Goal: Check status: Check status

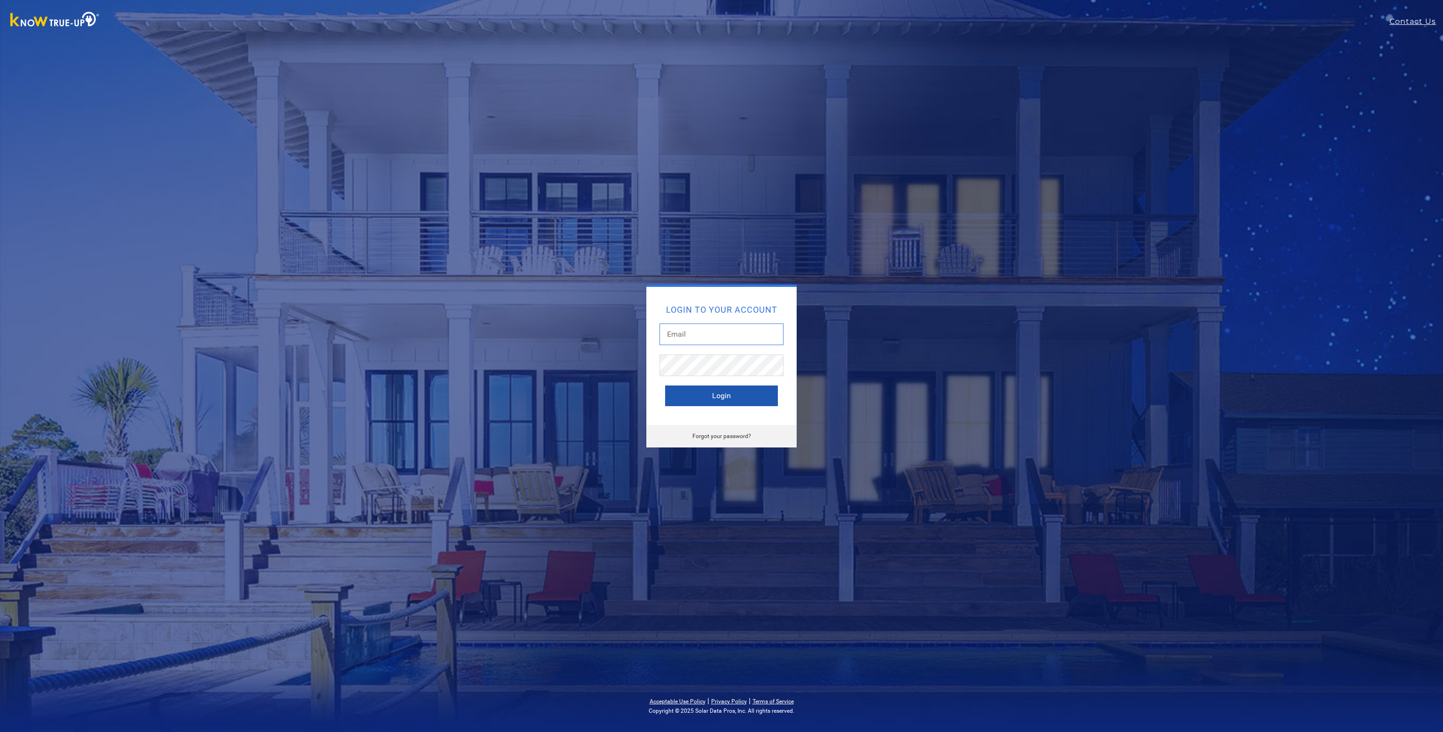
type input "[EMAIL_ADDRESS][DOMAIN_NAME]"
click at [724, 398] on button "Login" at bounding box center [721, 396] width 113 height 21
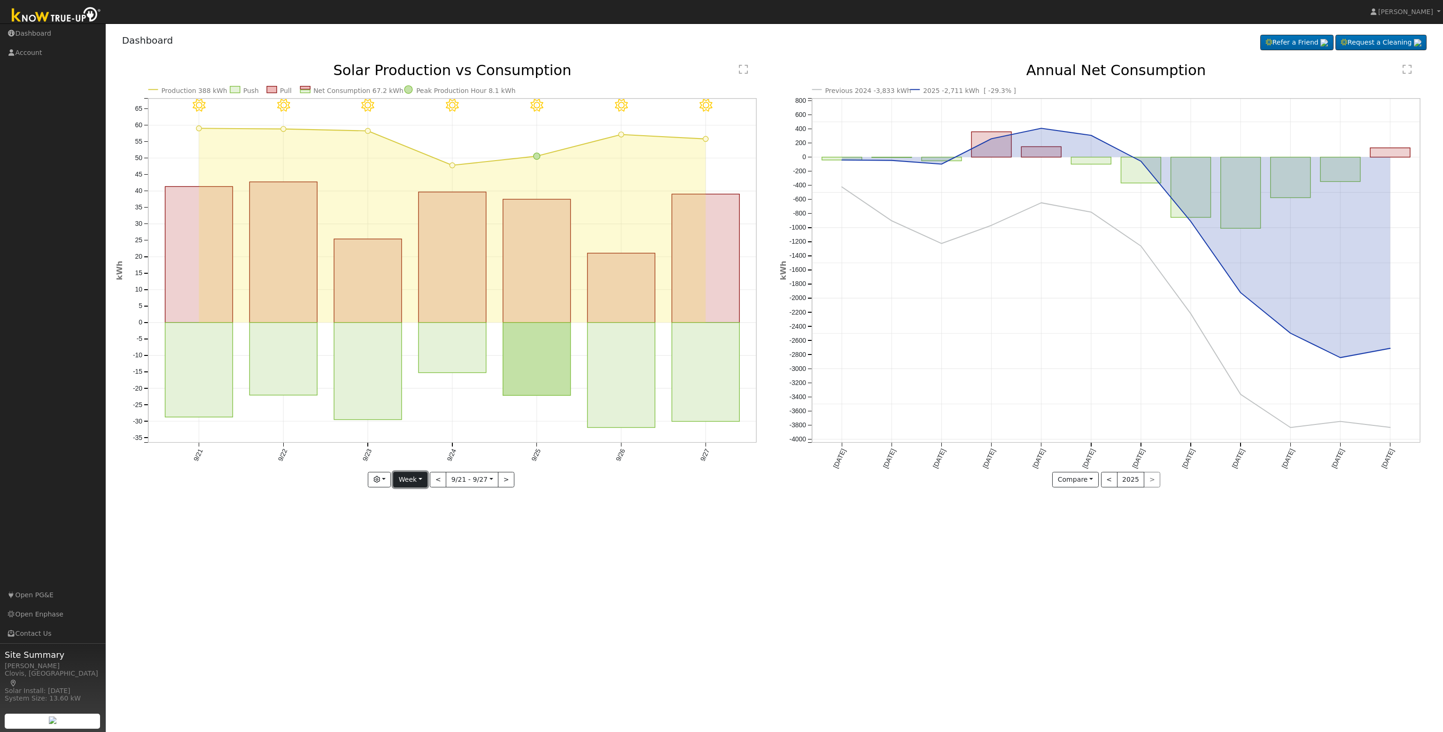
click at [412, 483] on button "Week" at bounding box center [410, 480] width 34 height 16
click at [418, 549] on link "Custom" at bounding box center [426, 551] width 65 height 13
click at [365, 482] on button "button" at bounding box center [355, 480] width 23 height 16
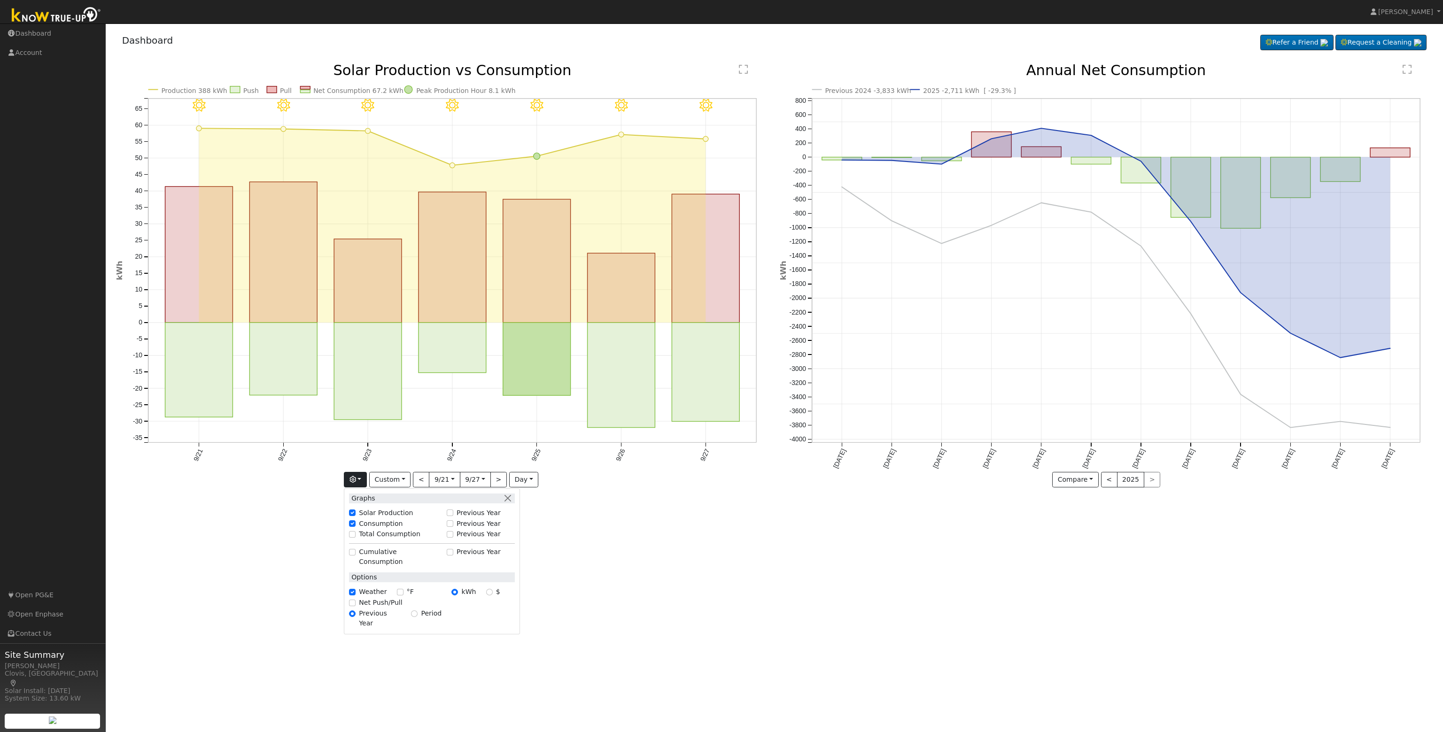
click at [380, 539] on div "Total Consumption" at bounding box center [395, 534] width 102 height 11
click at [373, 536] on label "Total Consumption" at bounding box center [390, 534] width 62 height 10
click at [356, 536] on input "Total Consumption" at bounding box center [352, 534] width 7 height 7
checkbox input "true"
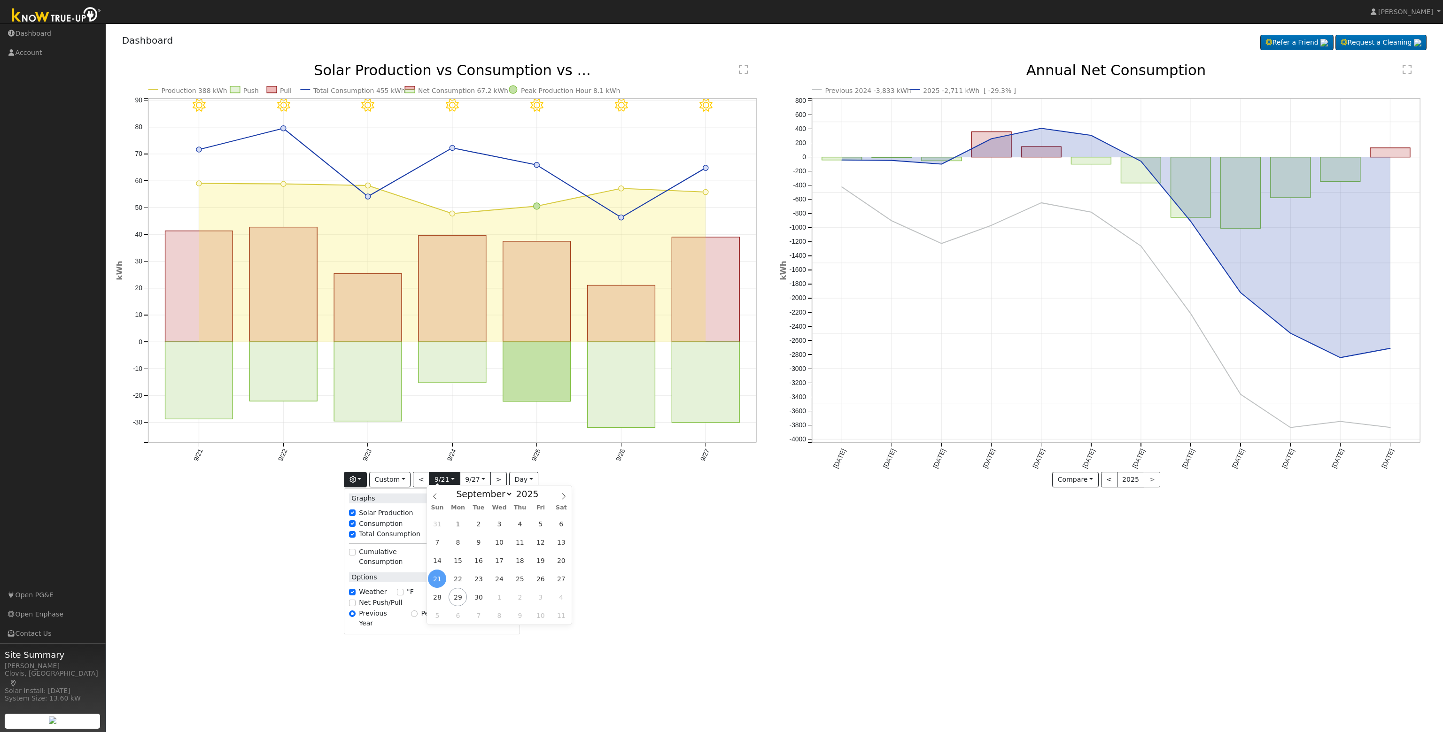
click at [450, 479] on input "2025-09-21" at bounding box center [444, 480] width 30 height 15
click at [436, 496] on icon at bounding box center [435, 496] width 7 height 7
select select "5"
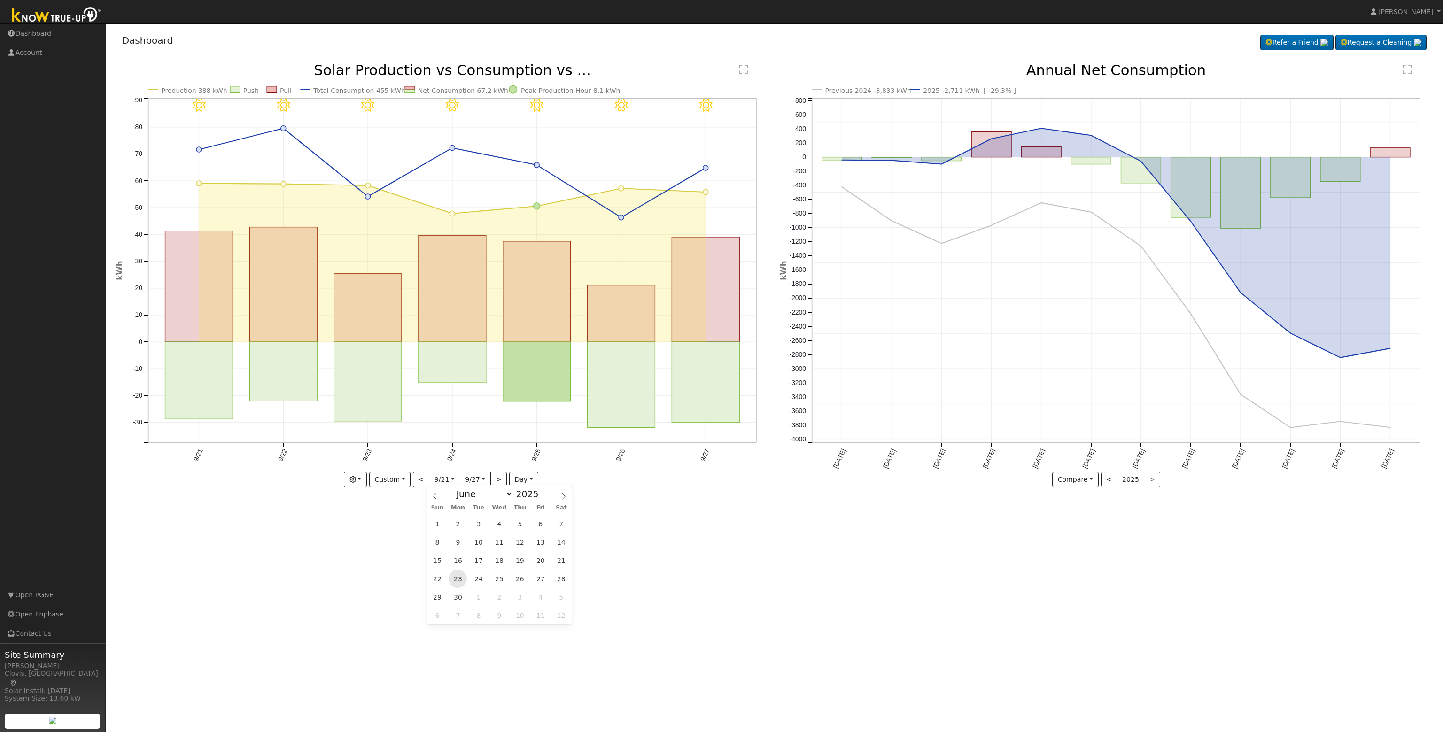
click at [462, 582] on span "23" at bounding box center [458, 579] width 18 height 18
type input "2025-06-23"
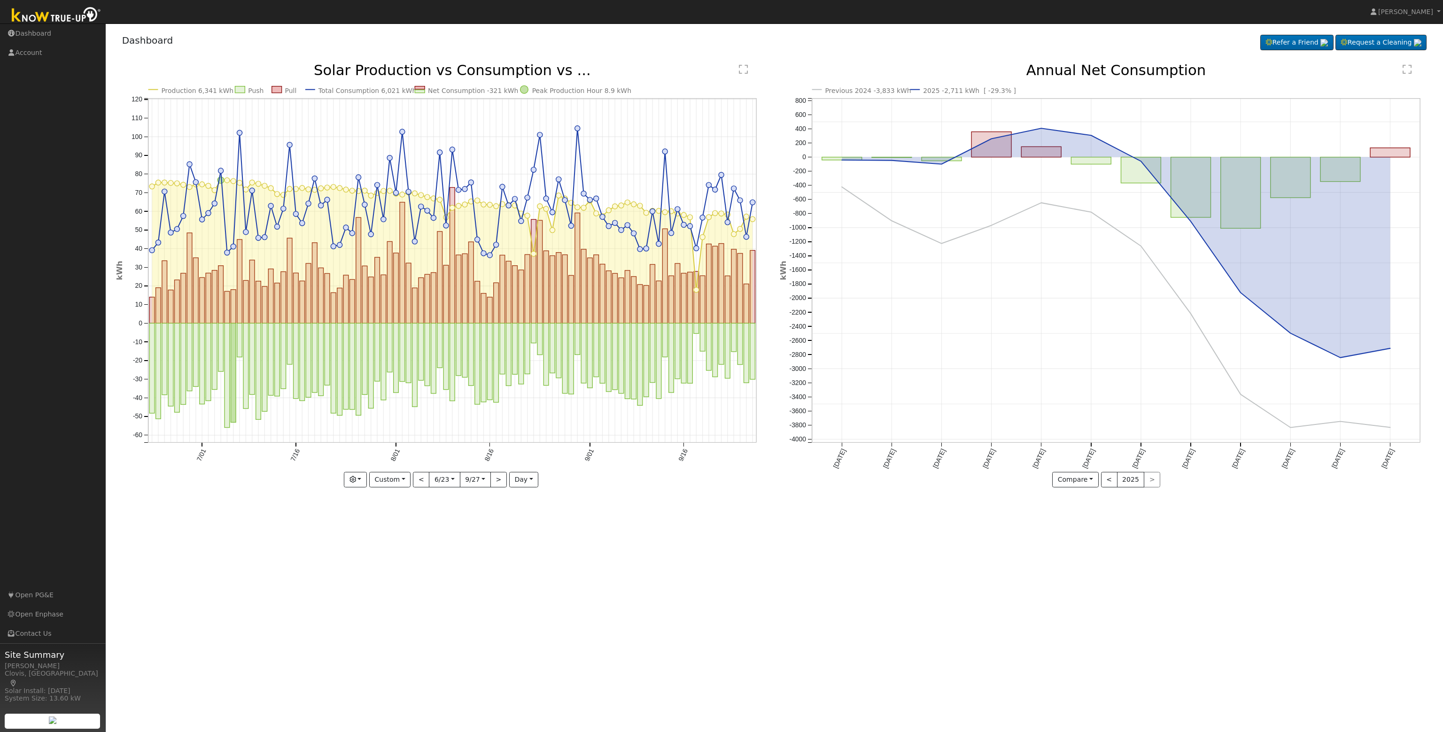
click at [658, 614] on div "User Profile First name Last name Email Email Notifications No Emails No Emails…" at bounding box center [774, 377] width 1337 height 709
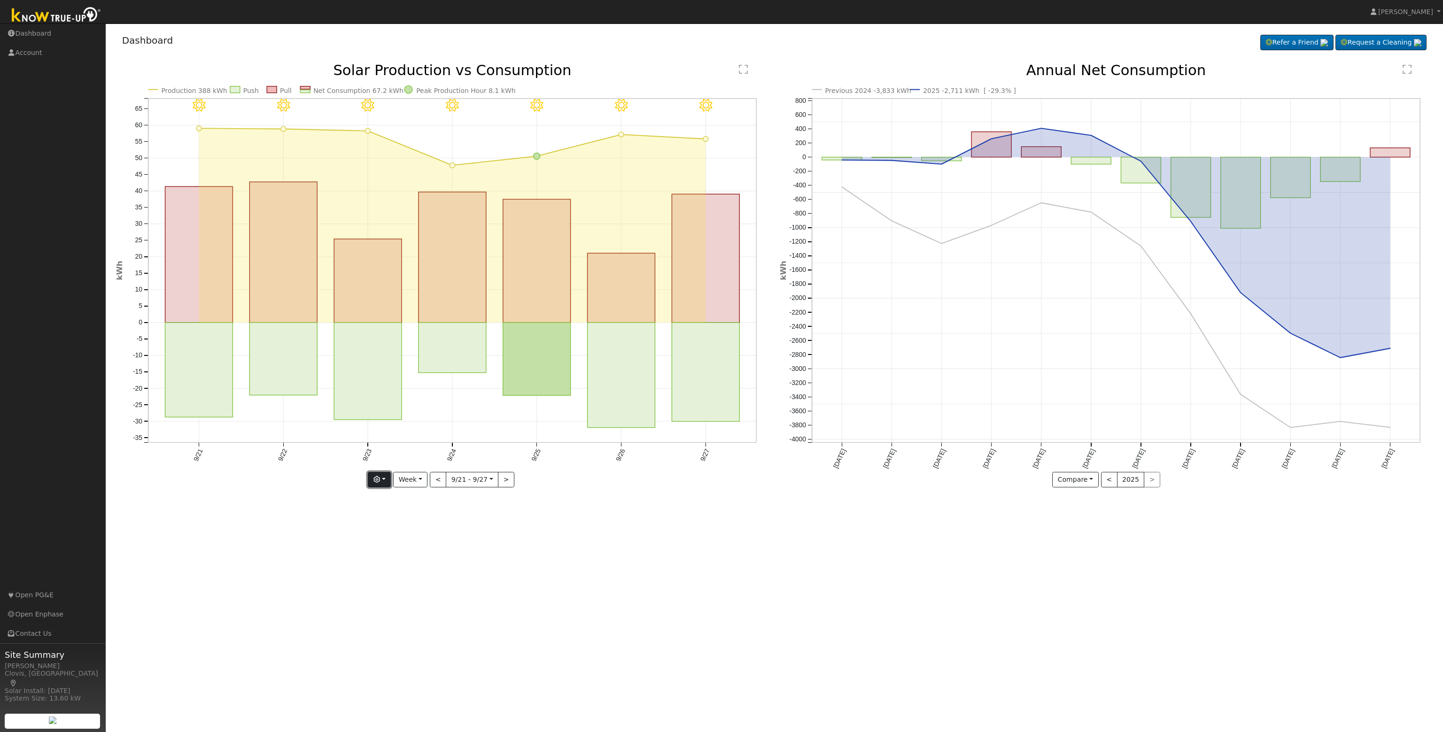
click at [383, 484] on button "button" at bounding box center [379, 480] width 23 height 16
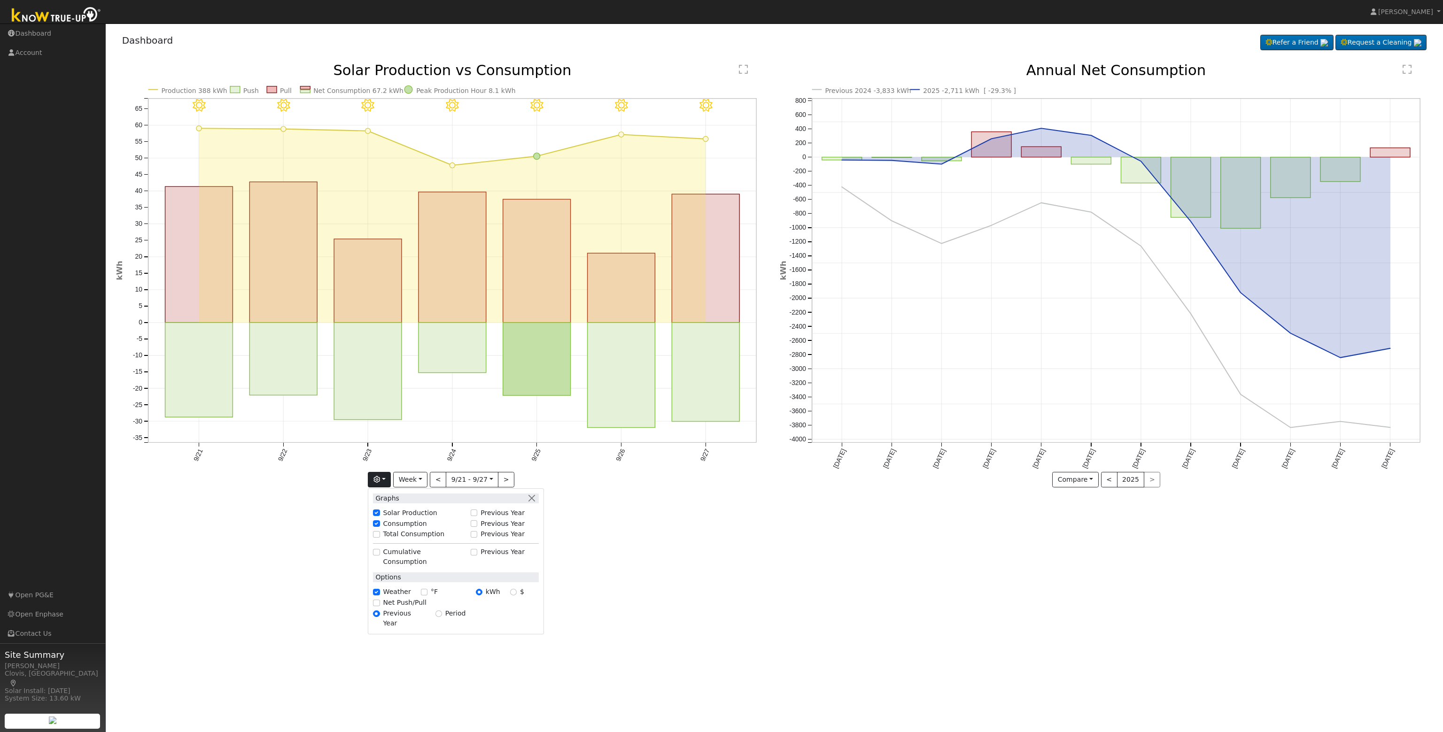
click at [394, 534] on label "Total Consumption" at bounding box center [414, 534] width 62 height 10
click at [380, 534] on input "Total Consumption" at bounding box center [376, 534] width 7 height 7
checkbox input "true"
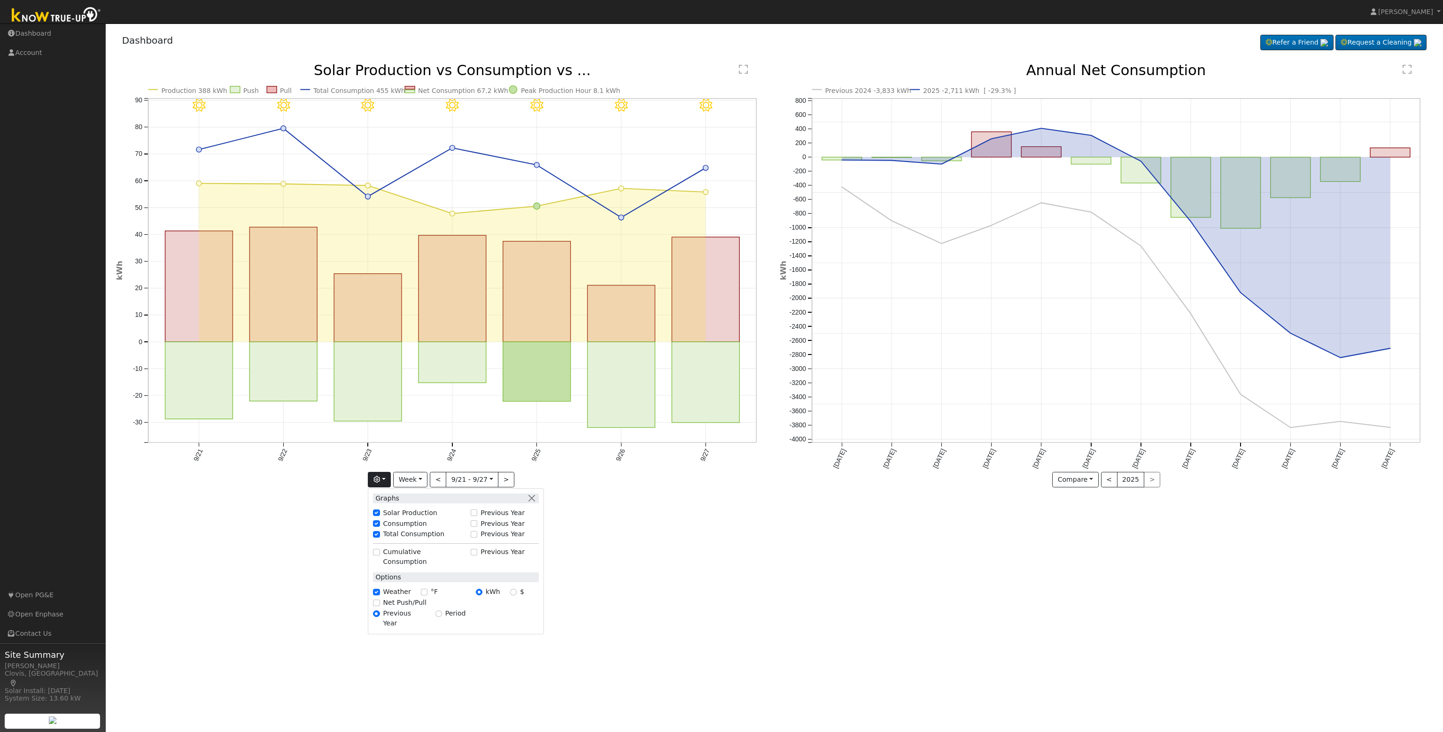
click at [606, 494] on icon "9/27 - Clear 9/26 - Clear 9/25 - Clear 9/24 - Clear 9/23 - Clear 9/22 - Clear 9…" at bounding box center [443, 281] width 654 height 436
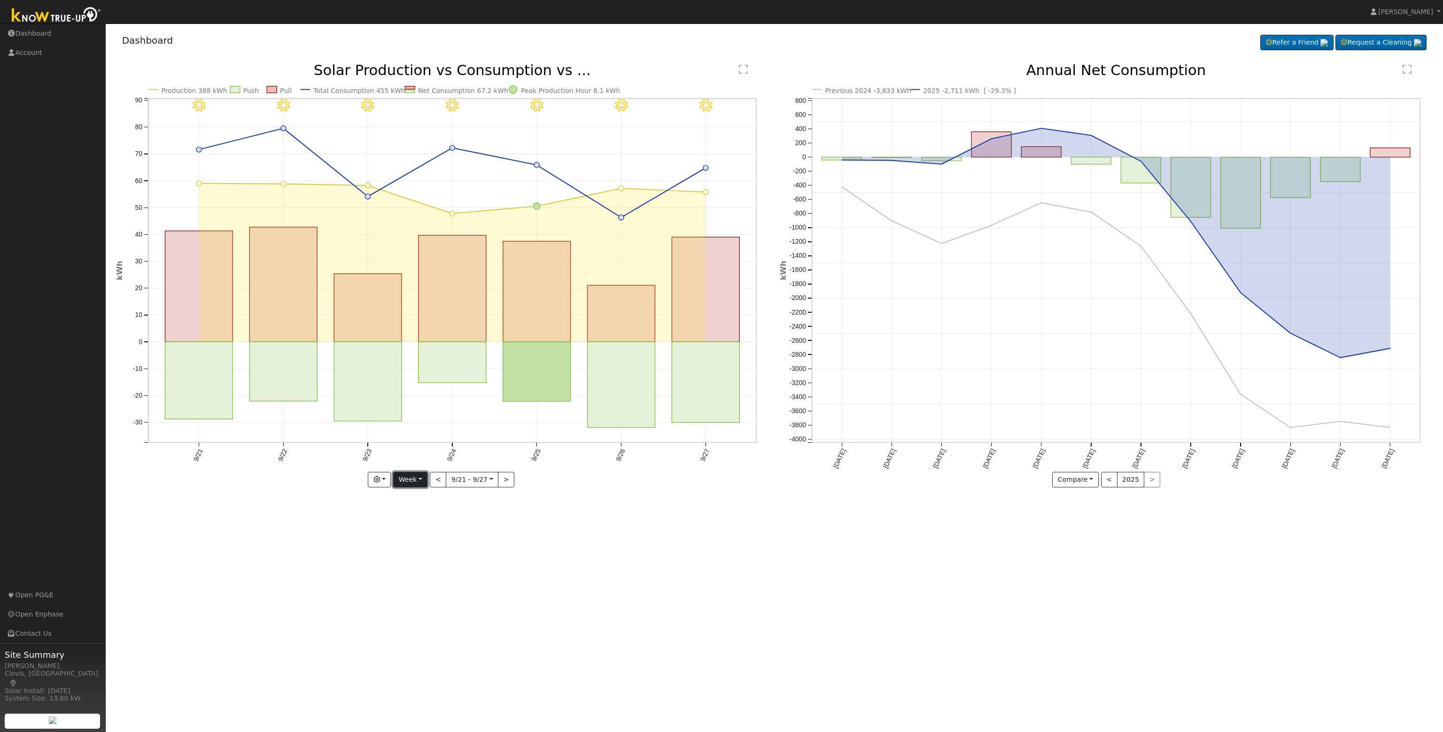
click at [418, 483] on button "Week" at bounding box center [410, 480] width 34 height 16
click at [426, 548] on link "Custom" at bounding box center [426, 551] width 65 height 13
click at [450, 478] on input "2025-09-21" at bounding box center [444, 480] width 30 height 15
click at [438, 495] on icon at bounding box center [435, 496] width 7 height 7
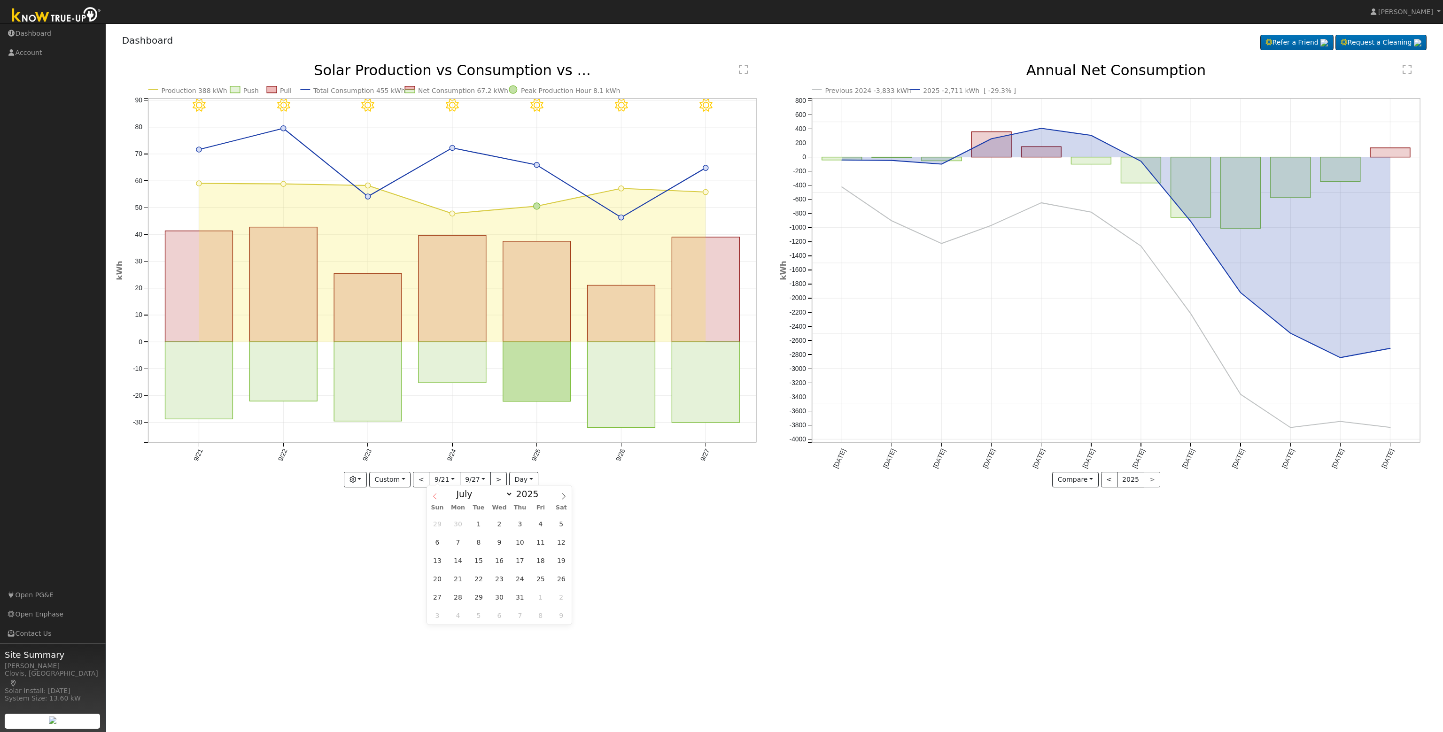
click at [438, 495] on icon at bounding box center [435, 496] width 7 height 7
select select "5"
click at [494, 583] on span "25" at bounding box center [499, 579] width 18 height 18
type input "2025-06-25"
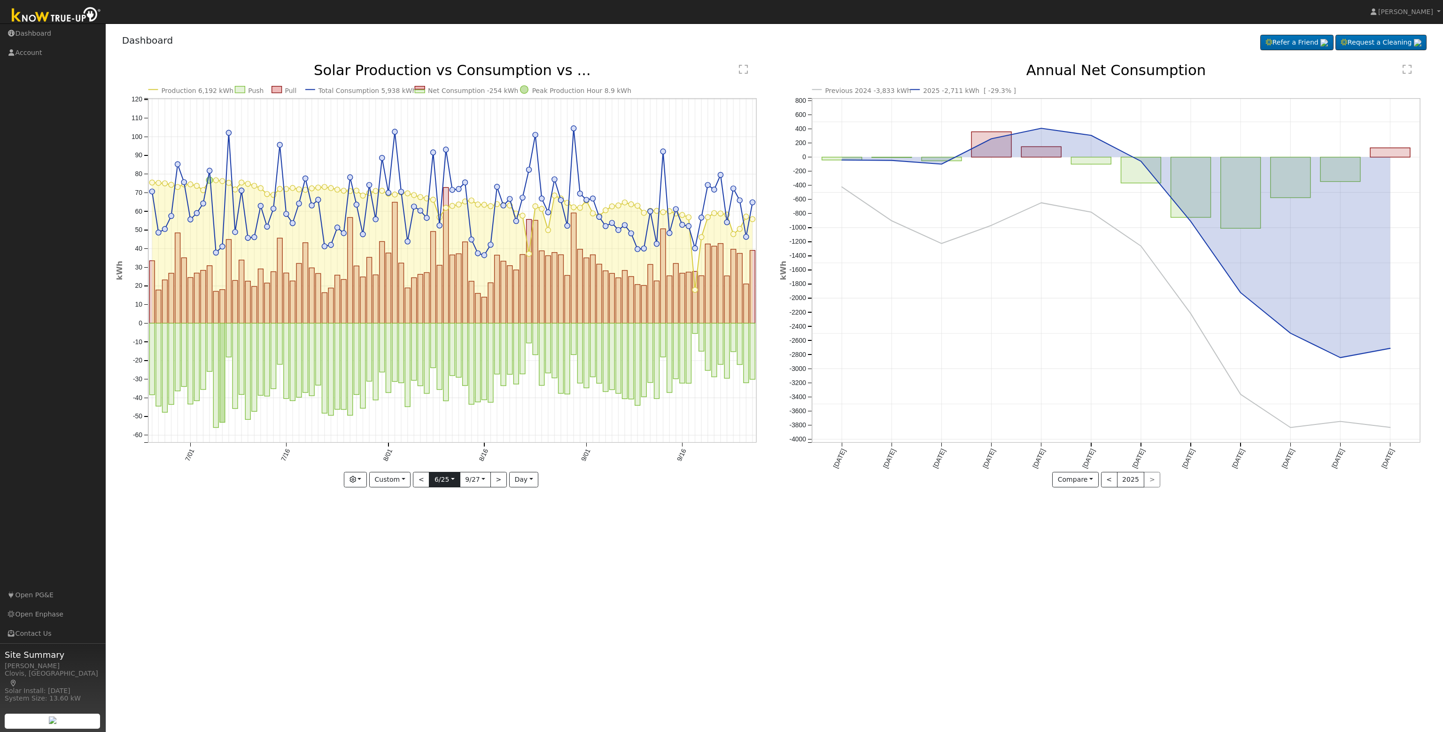
click at [451, 480] on input "2025-06-25" at bounding box center [444, 480] width 30 height 15
click at [544, 498] on div "January February March April May June July August September October November De…" at bounding box center [501, 496] width 109 height 16
click at [566, 499] on icon at bounding box center [565, 498] width 7 height 7
select select "6"
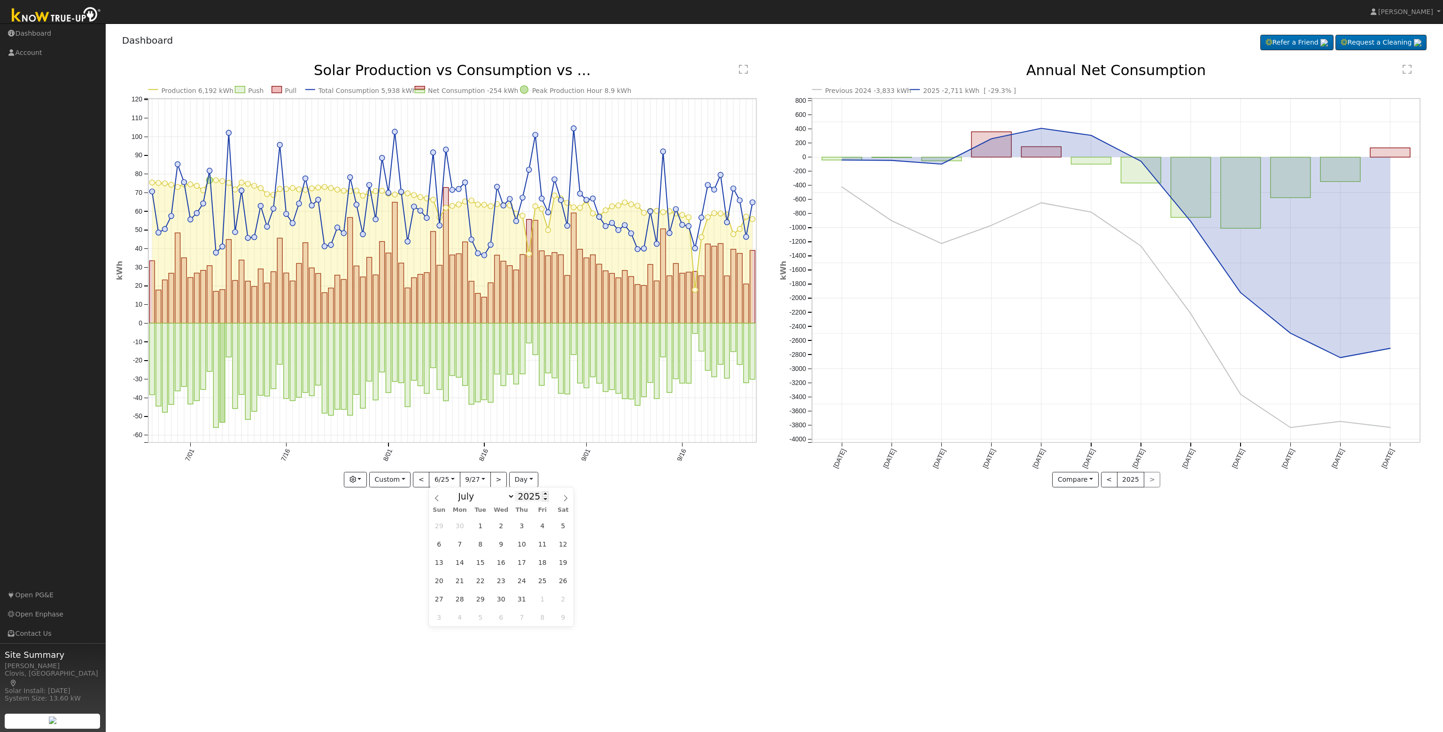
click at [521, 499] on input "2025" at bounding box center [532, 496] width 34 height 10
click at [542, 495] on span at bounding box center [545, 493] width 7 height 5
click at [542, 500] on span at bounding box center [545, 499] width 7 height 5
type input "2024"
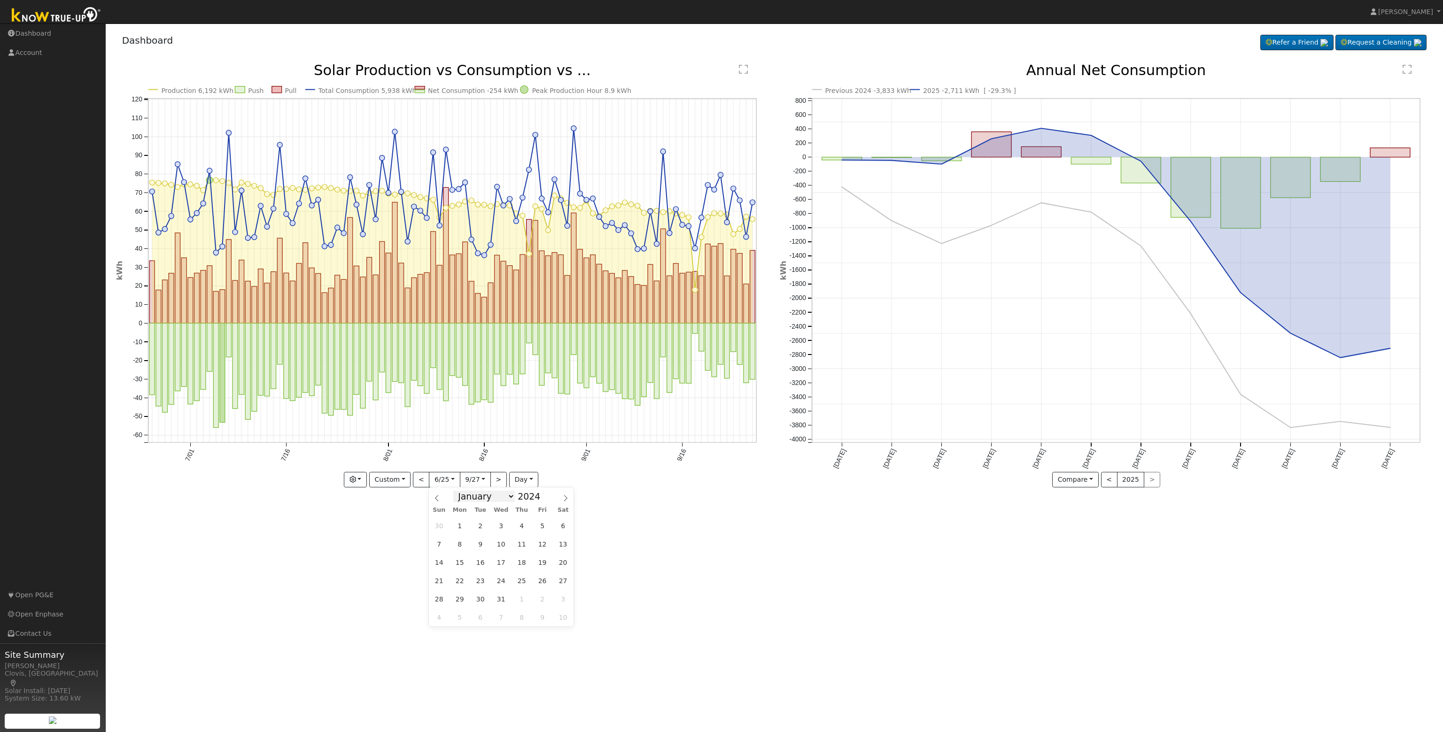
click at [504, 498] on select "January February March April May June July August September October November De…" at bounding box center [484, 496] width 62 height 11
select select "8"
click at [461, 491] on select "January February March April May June July August September October November De…" at bounding box center [484, 496] width 62 height 11
click at [562, 580] on span "28" at bounding box center [563, 581] width 18 height 18
type input "2024-09-28"
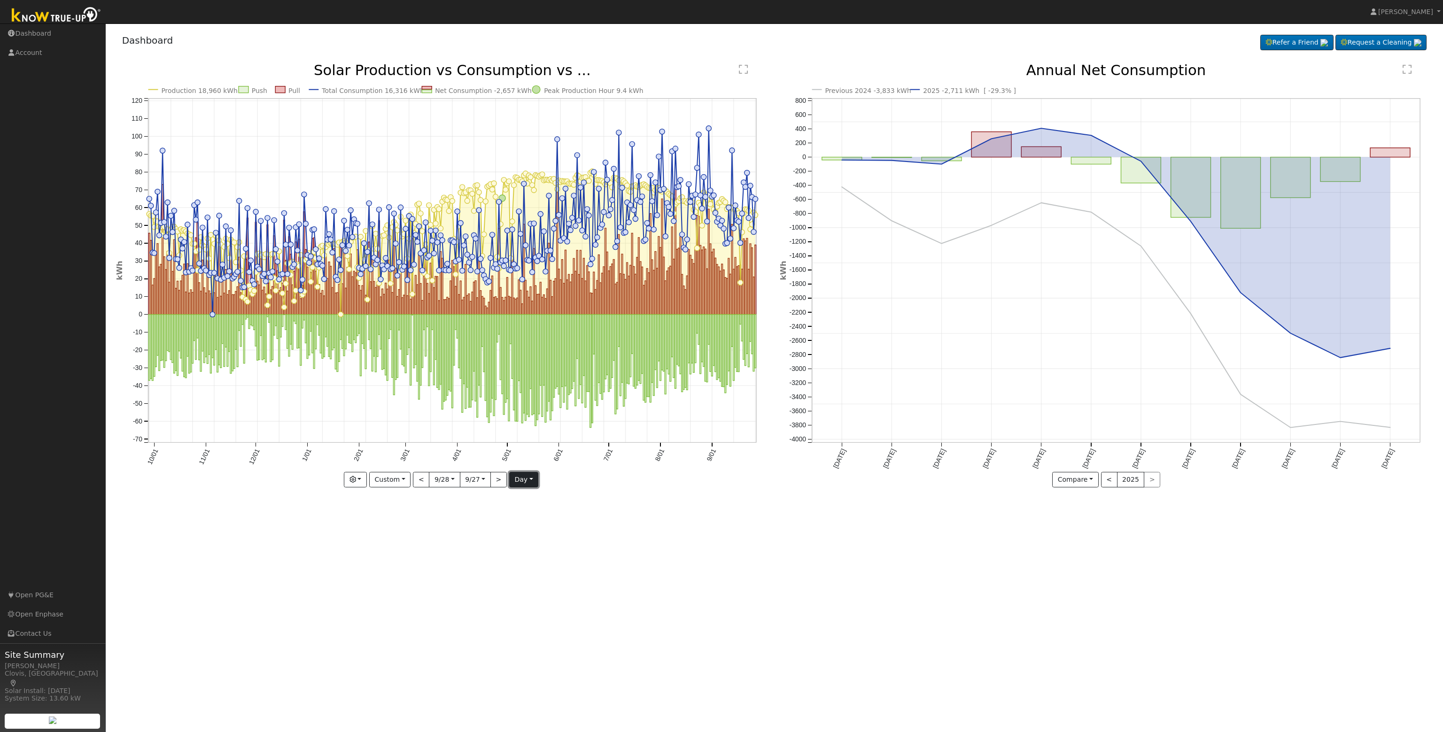
click at [523, 479] on button "day" at bounding box center [523, 480] width 29 height 16
click at [536, 522] on link "Month" at bounding box center [542, 525] width 65 height 13
